Goal: Task Accomplishment & Management: Manage account settings

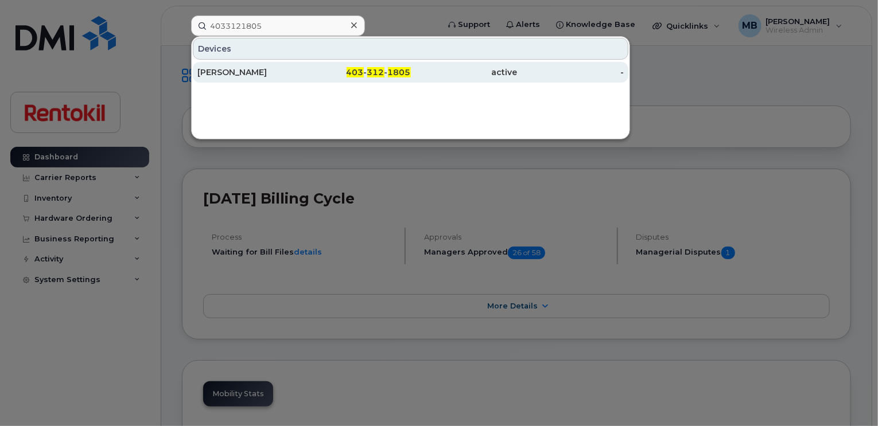
type input "4033121805"
click at [251, 77] on div "Ty Neufeld" at bounding box center [250, 72] width 107 height 11
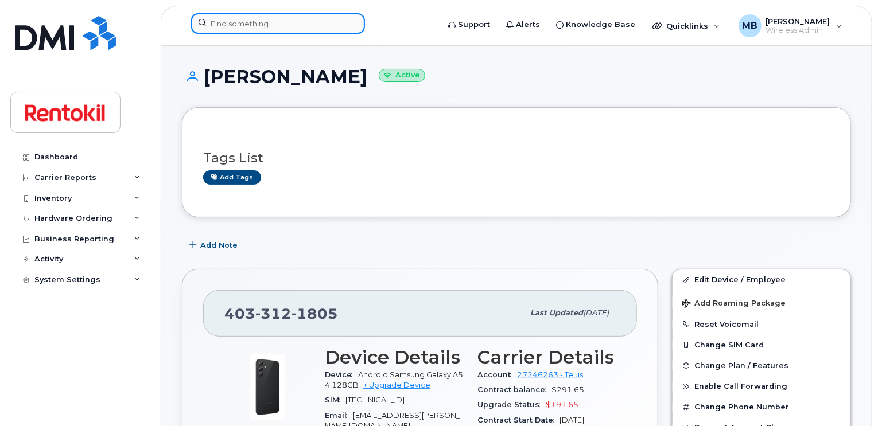
click at [338, 24] on input at bounding box center [278, 23] width 174 height 21
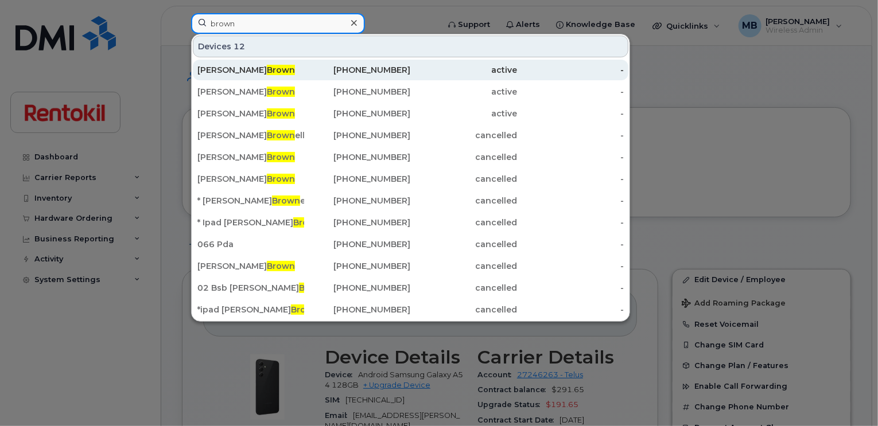
type input "brown"
click at [323, 71] on div "403-554-1873" at bounding box center [357, 69] width 107 height 11
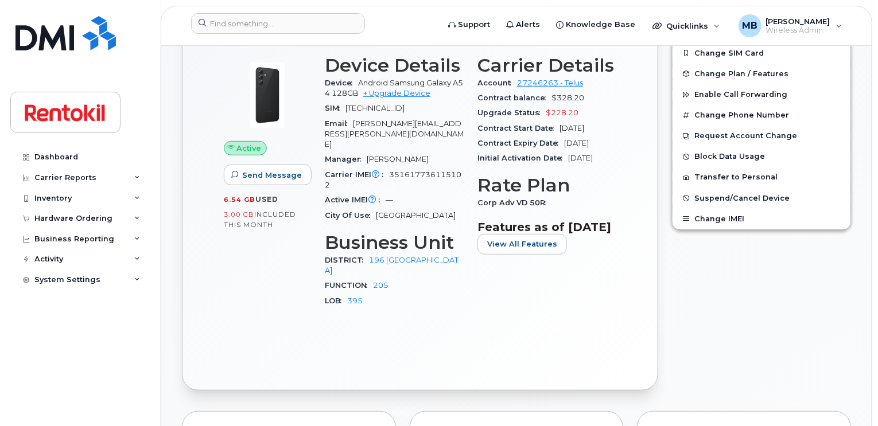
scroll to position [293, 0]
click at [319, 22] on input at bounding box center [278, 23] width 174 height 21
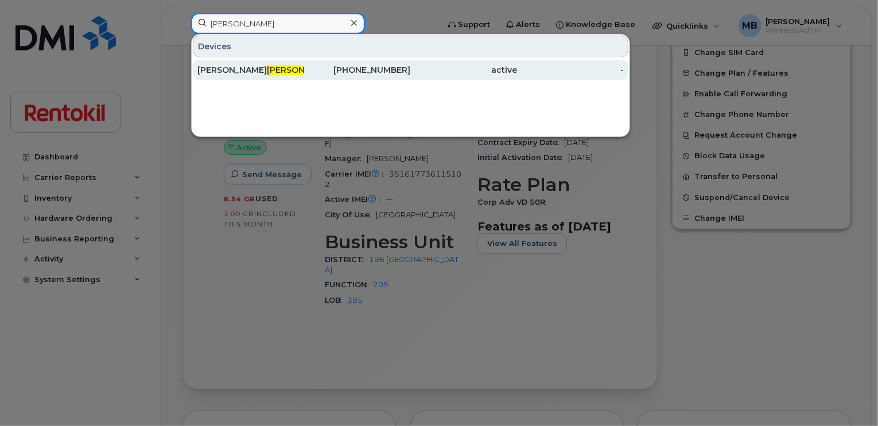
type input "faivre"
click at [267, 72] on div "Stephan Faivre" at bounding box center [250, 69] width 107 height 11
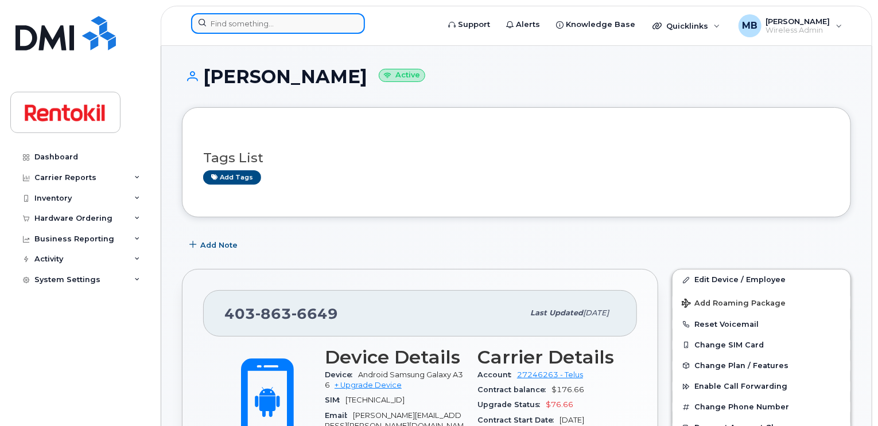
click at [279, 22] on input at bounding box center [278, 23] width 174 height 21
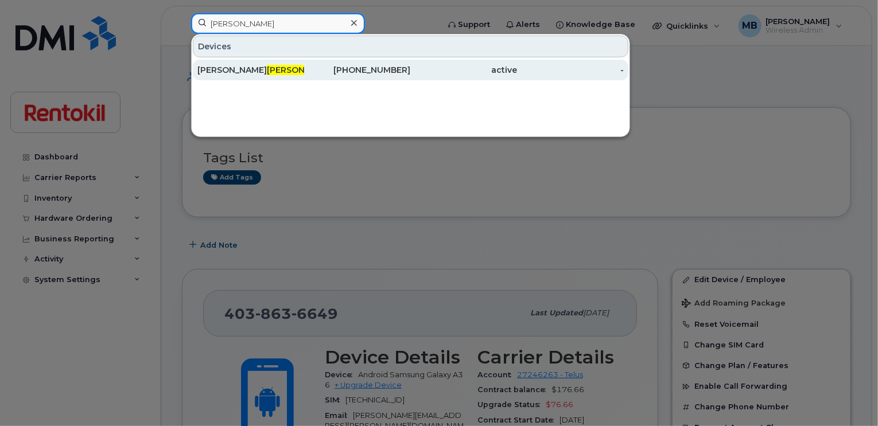
type input "corrigan"
click at [285, 65] on div "Mackenzie Corrigan" at bounding box center [250, 69] width 107 height 11
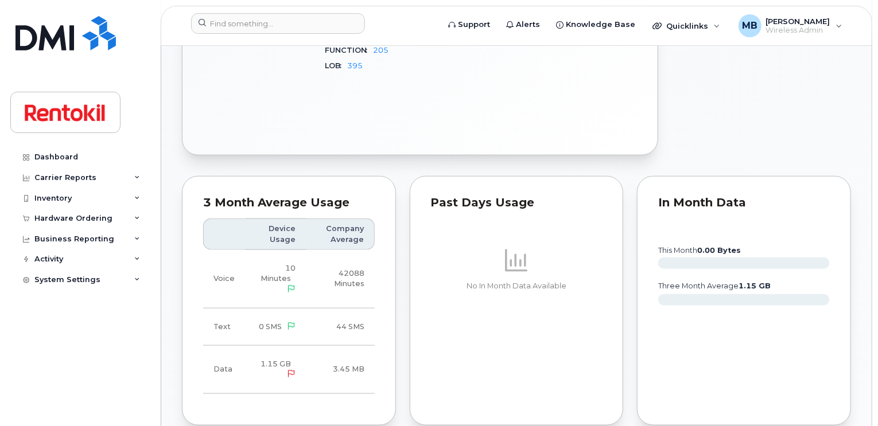
scroll to position [528, 0]
click at [264, 20] on input at bounding box center [278, 23] width 174 height 21
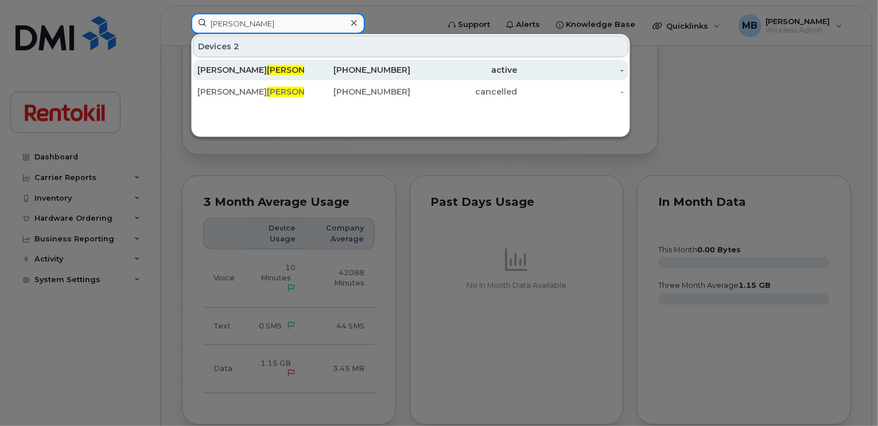
type input "[PERSON_NAME]"
click at [267, 68] on span "Chaves" at bounding box center [301, 70] width 69 height 10
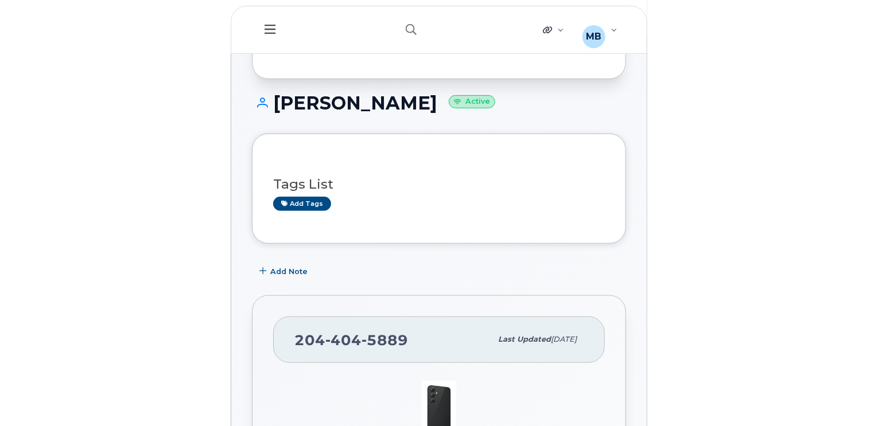
scroll to position [93, 0]
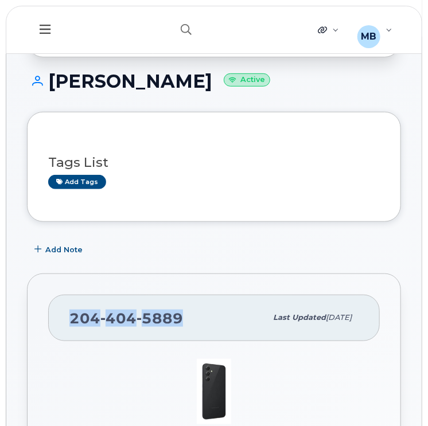
drag, startPoint x: 183, startPoint y: 312, endPoint x: 61, endPoint y: 325, distance: 123.0
click at [61, 325] on div "204 404 5889 Last updated Jul 08, 2025" at bounding box center [214, 318] width 332 height 46
copy span "204 404 5889"
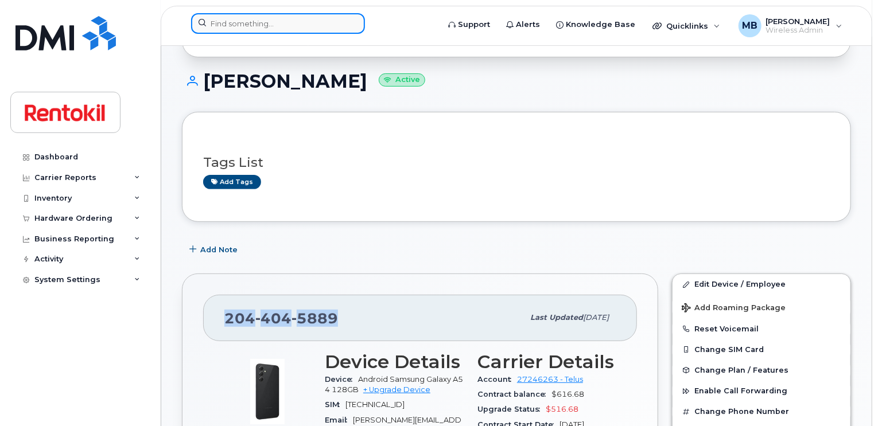
click at [261, 24] on input at bounding box center [278, 23] width 174 height 21
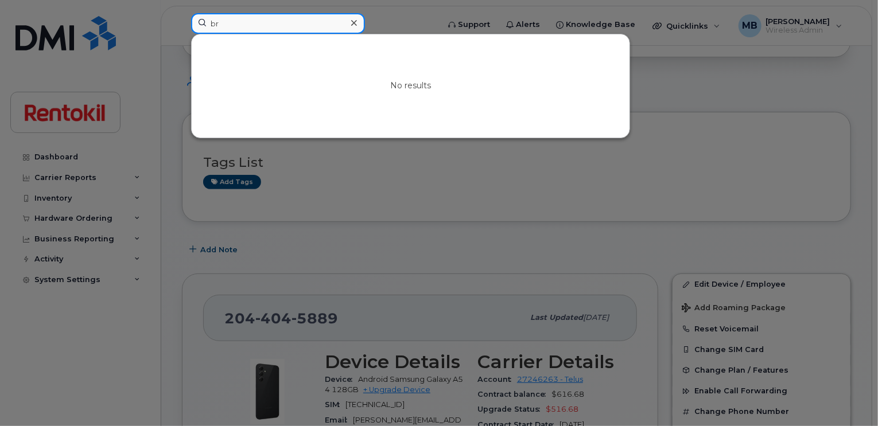
type input "b"
type input "f"
type input "e"
click at [304, 26] on input at bounding box center [278, 23] width 174 height 21
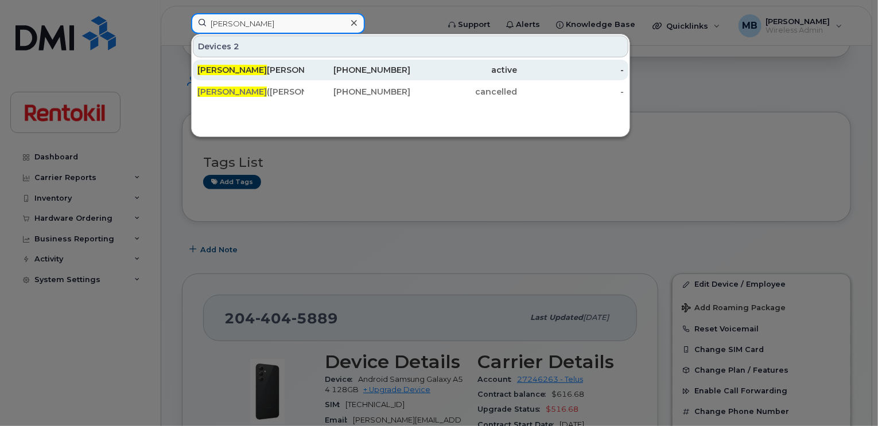
type input "patricia"
click at [319, 68] on div "403-804-1724" at bounding box center [357, 69] width 107 height 11
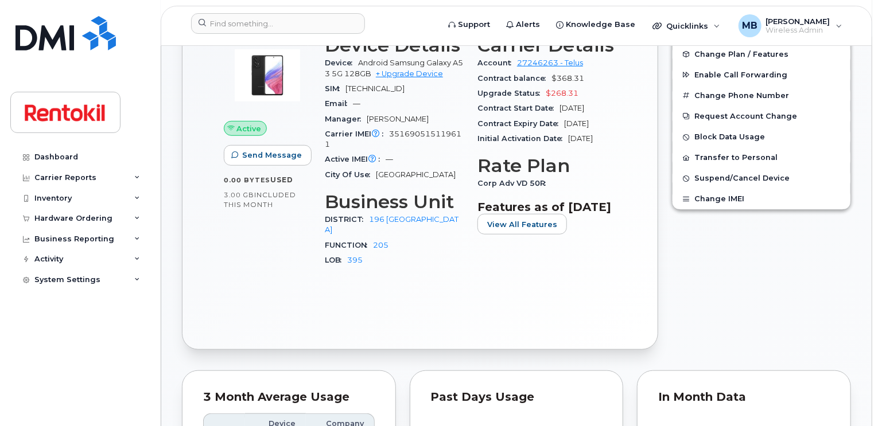
scroll to position [284, 0]
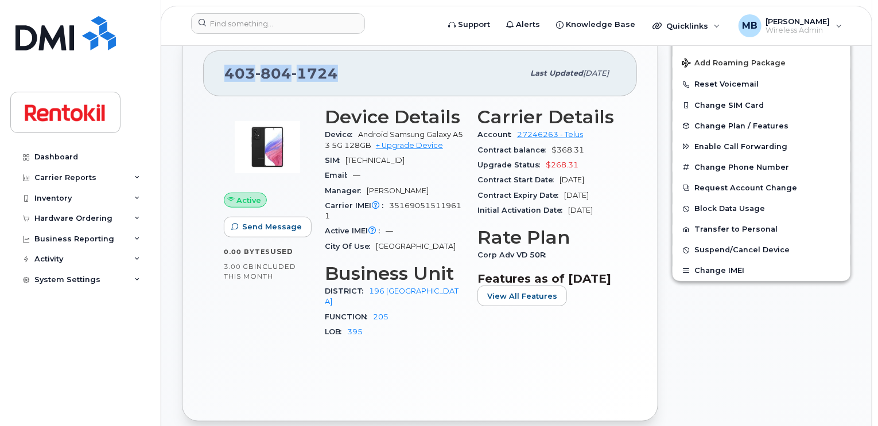
drag, startPoint x: 343, startPoint y: 77, endPoint x: 227, endPoint y: 76, distance: 116.5
click at [227, 76] on div "[PHONE_NUMBER]" at bounding box center [373, 73] width 299 height 24
copy span "[PHONE_NUMBER]"
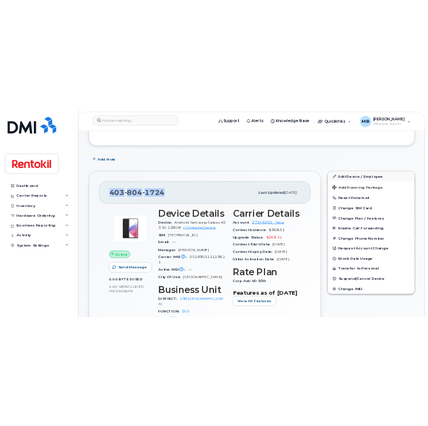
scroll to position [188, 0]
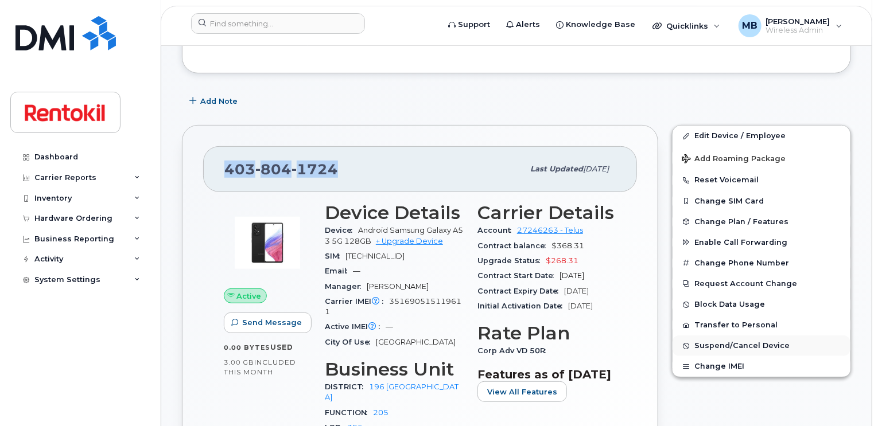
click at [716, 346] on span "Suspend/Cancel Device" at bounding box center [741, 346] width 95 height 9
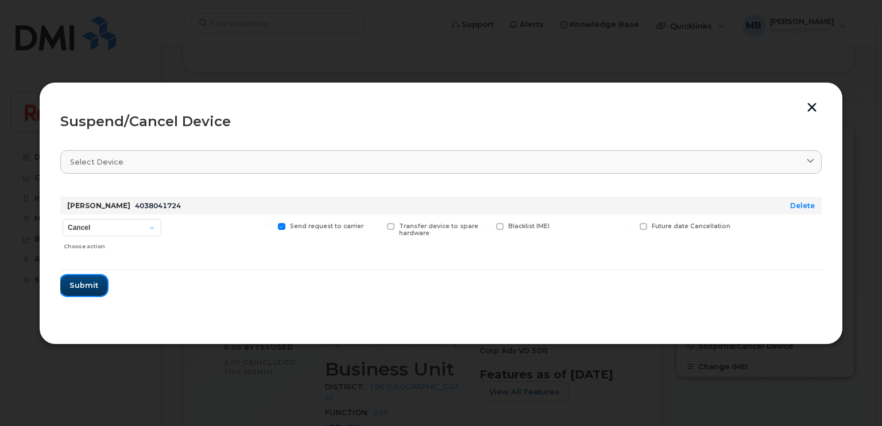
click at [92, 283] on span "Submit" at bounding box center [83, 285] width 29 height 11
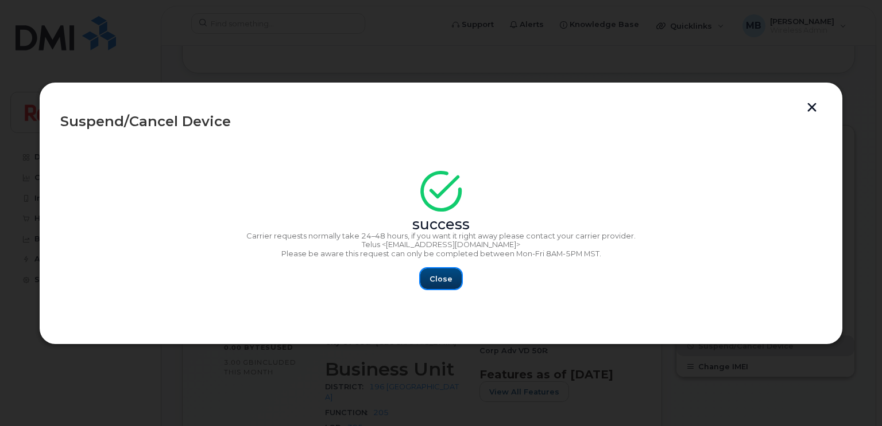
click at [437, 279] on span "Close" at bounding box center [440, 279] width 23 height 11
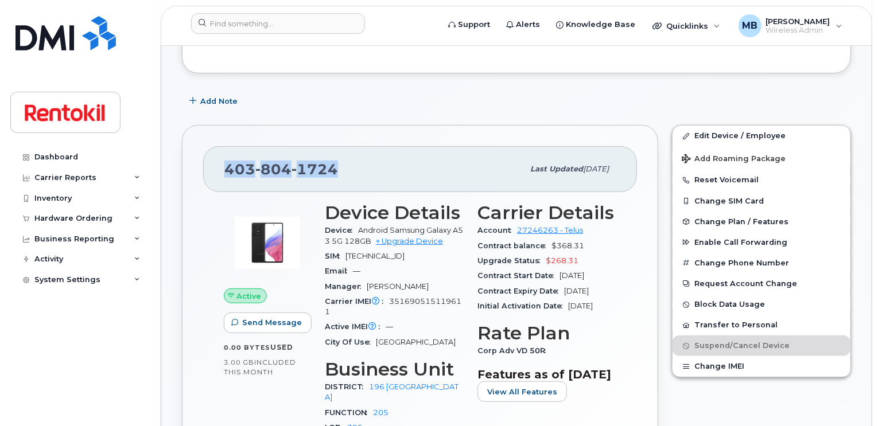
click at [331, 150] on div "[PHONE_NUMBER] Last updated [DATE]" at bounding box center [420, 169] width 434 height 46
drag, startPoint x: 335, startPoint y: 164, endPoint x: 226, endPoint y: 166, distance: 109.6
click at [226, 166] on span "[PHONE_NUMBER]" at bounding box center [281, 169] width 114 height 17
copy span "[PHONE_NUMBER]"
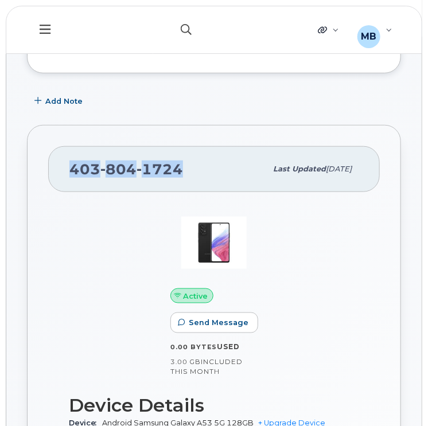
click at [192, 32] on icon "button" at bounding box center [186, 29] width 11 height 11
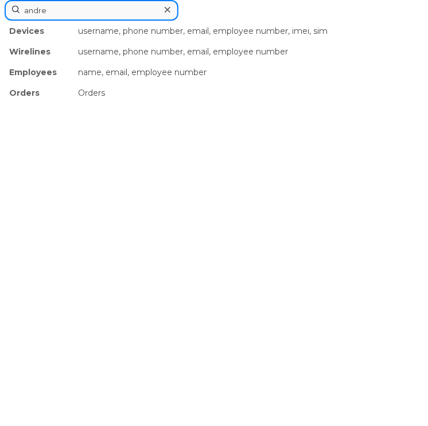
type input "[PERSON_NAME]"
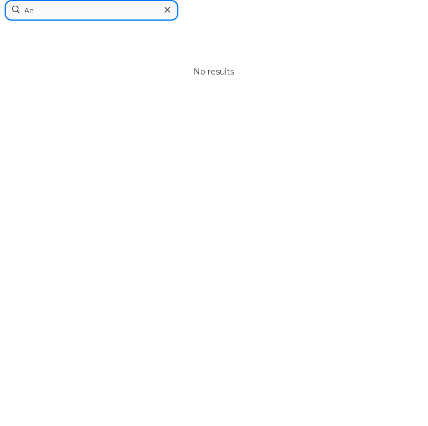
type input "A"
click at [149, 12] on input at bounding box center [92, 10] width 174 height 21
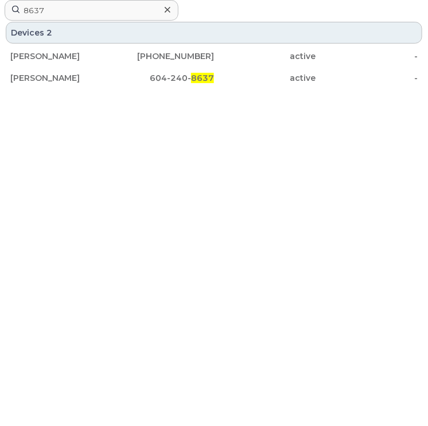
click at [170, 6] on icon at bounding box center [168, 9] width 6 height 9
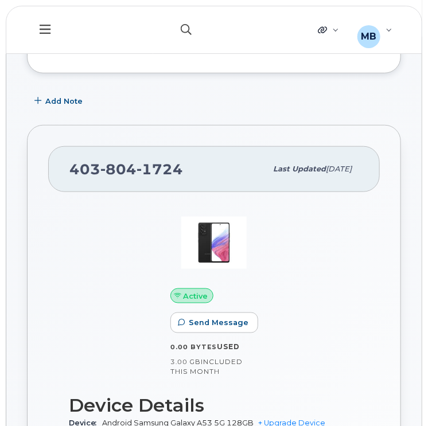
click at [183, 28] on icon "button" at bounding box center [186, 29] width 11 height 11
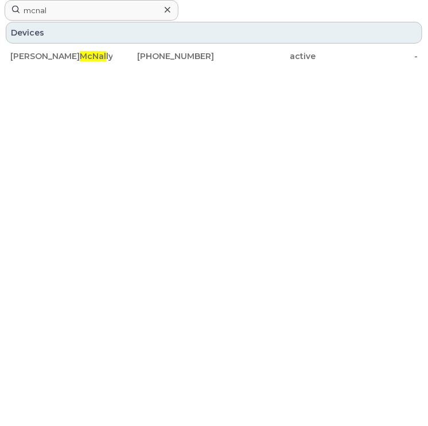
click at [167, 10] on icon at bounding box center [168, 10] width 6 height 6
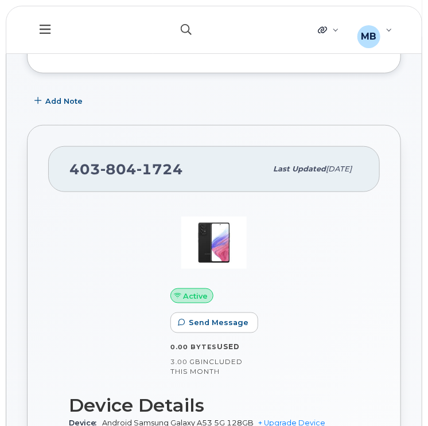
click at [179, 30] on button "button" at bounding box center [186, 29] width 37 height 33
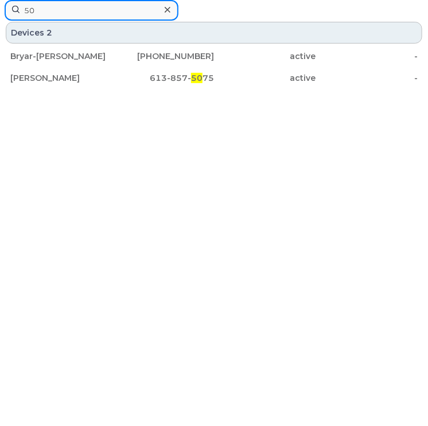
type input "5"
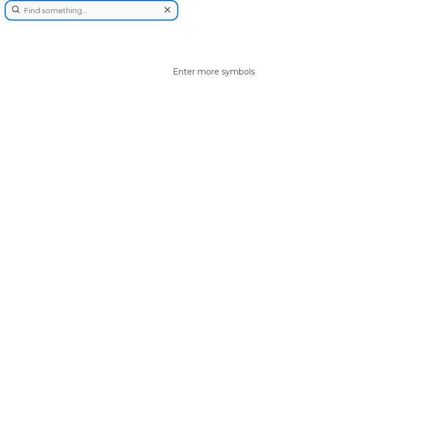
click at [138, 11] on input at bounding box center [92, 10] width 174 height 21
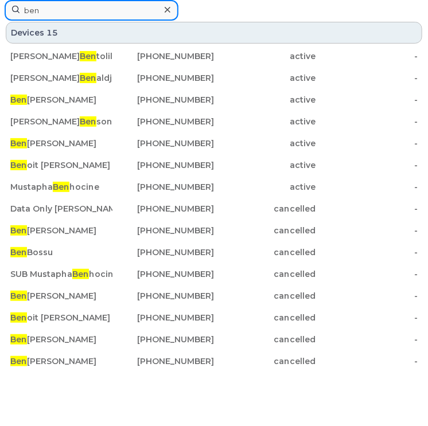
type input "ben"
